Goal: Task Accomplishment & Management: Use online tool/utility

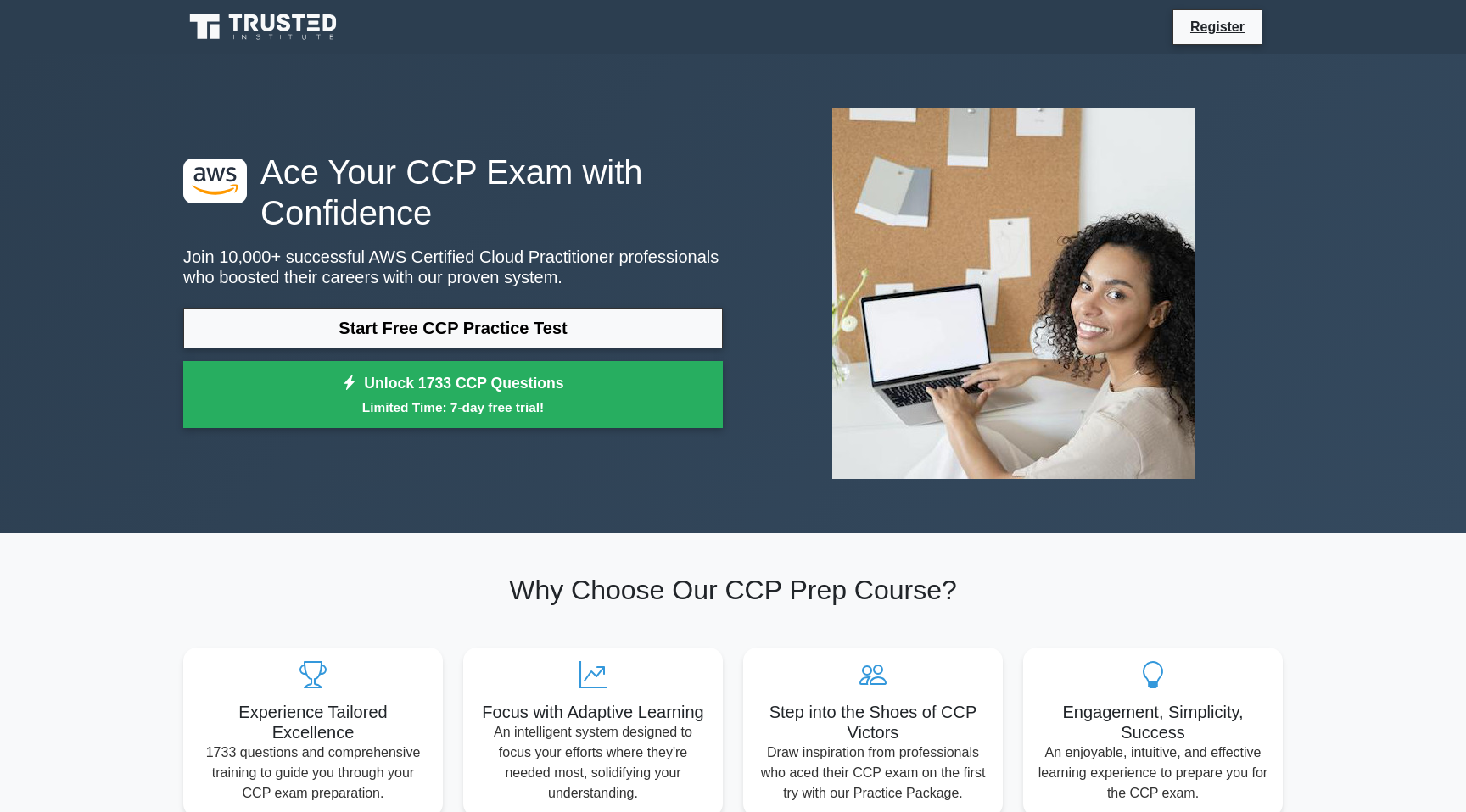
click at [545, 308] on link "Start Free CCP Practice Test" at bounding box center [453, 328] width 540 height 41
